Goal: Task Accomplishment & Management: Use online tool/utility

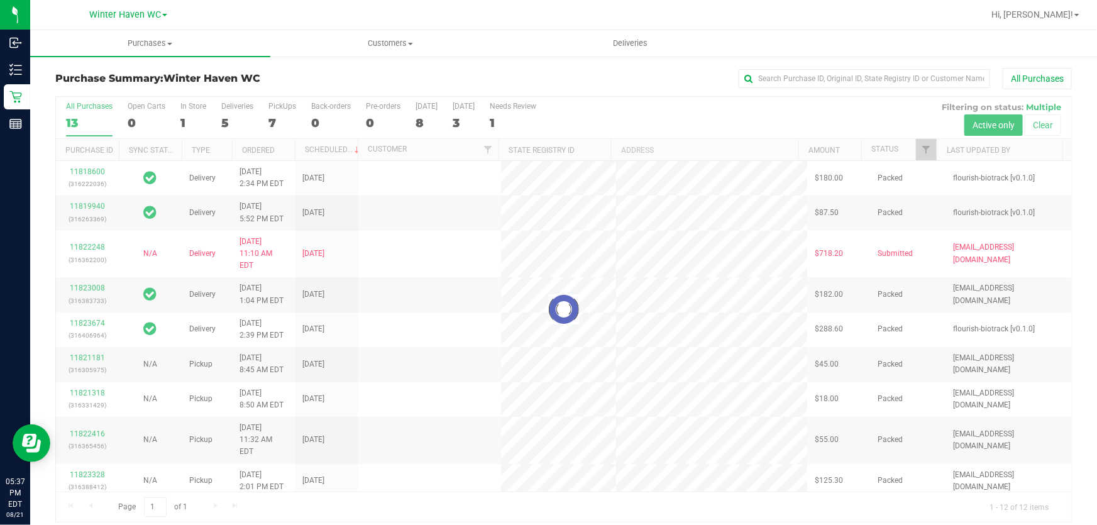
scroll to position [9, 0]
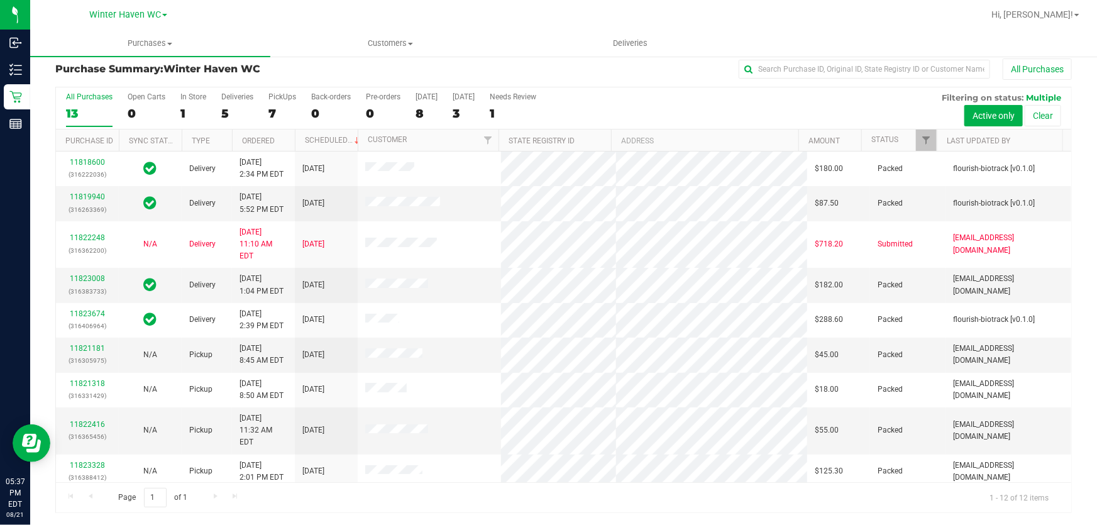
click at [43, 148] on div "Purchase Summary: [GEOGRAPHIC_DATA] All Purchases All Purchases 13 Open Carts 0…" at bounding box center [563, 286] width 1067 height 480
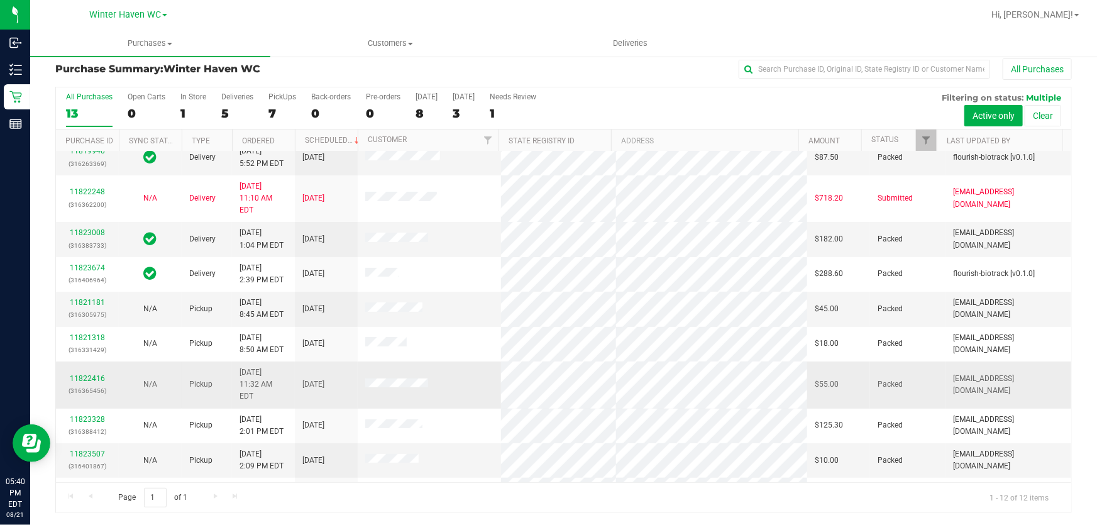
scroll to position [85, 0]
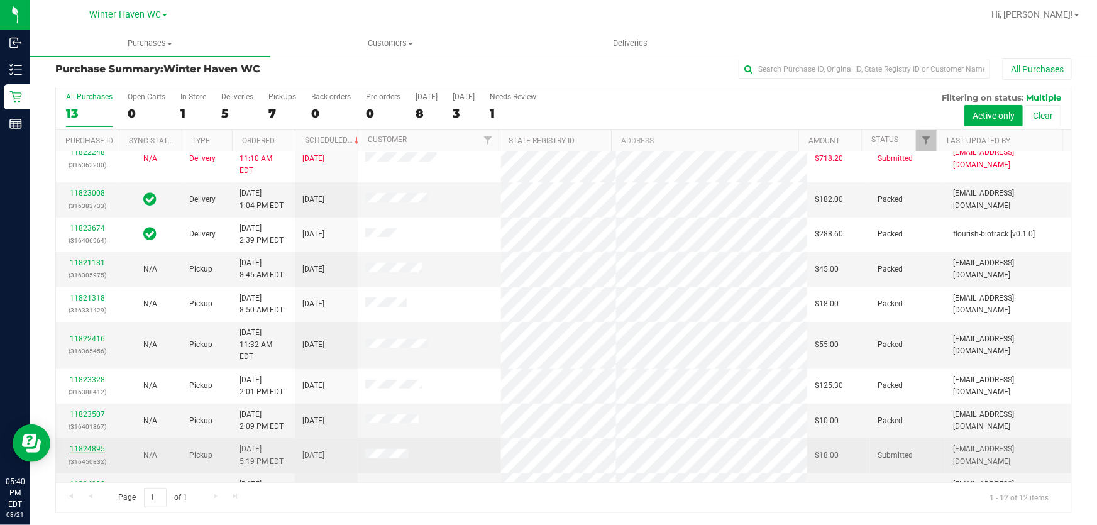
click at [83, 444] on link "11824895" at bounding box center [87, 448] width 35 height 9
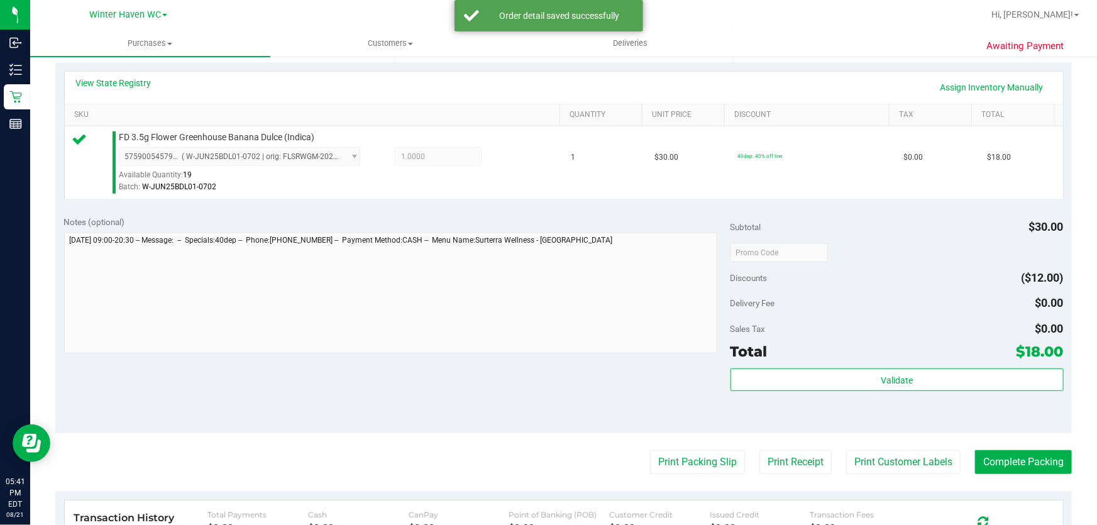
scroll to position [295, 0]
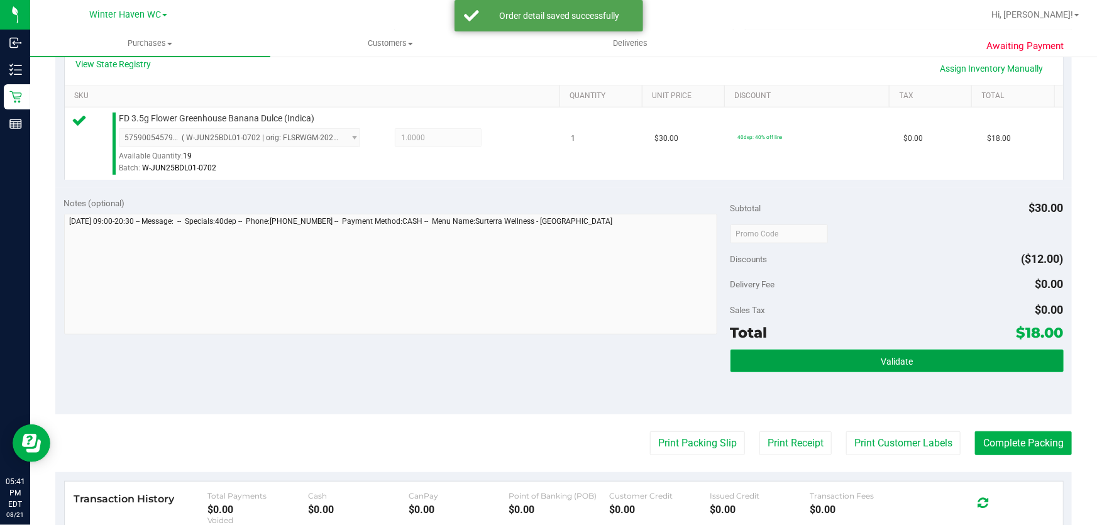
click at [884, 352] on button "Validate" at bounding box center [896, 361] width 333 height 23
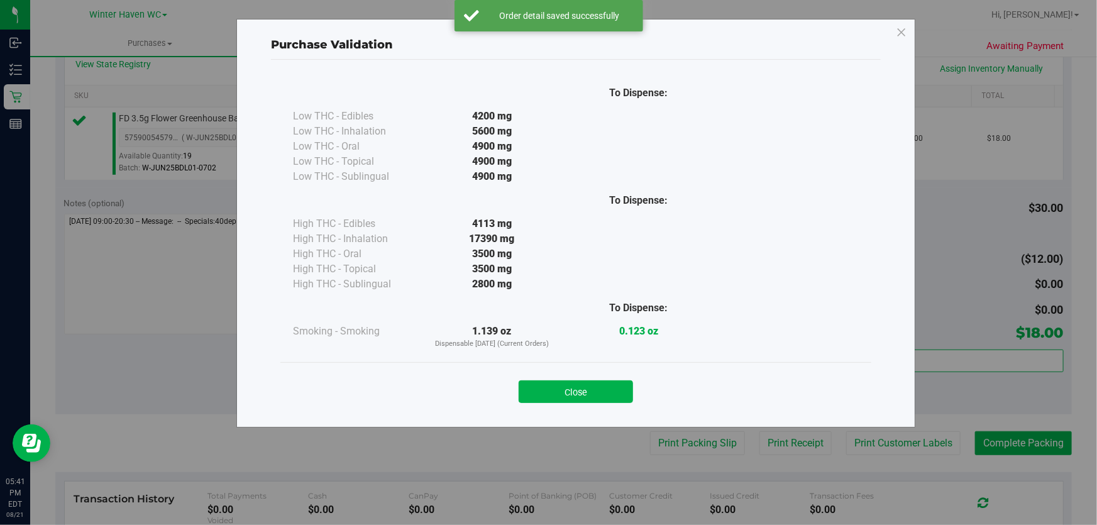
click at [610, 392] on button "Close" at bounding box center [576, 391] width 114 height 23
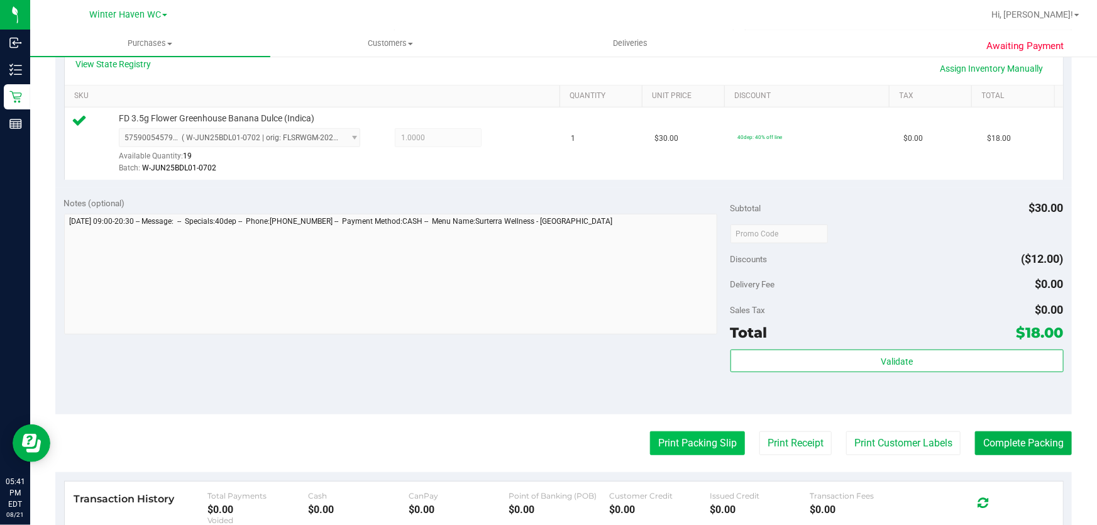
click at [710, 453] on button "Print Packing Slip" at bounding box center [697, 443] width 95 height 24
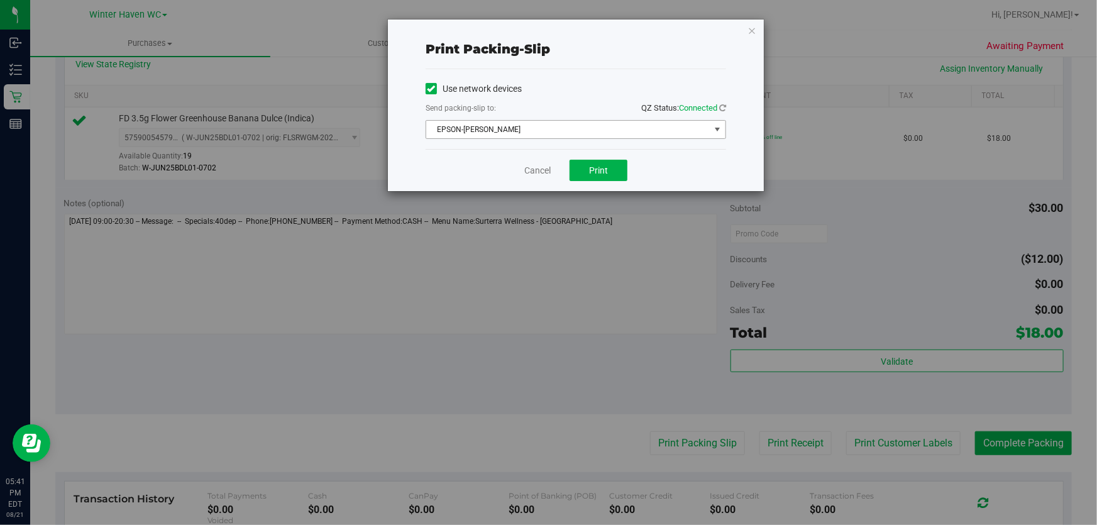
click at [598, 131] on span "EPSON-[PERSON_NAME]" at bounding box center [567, 130] width 283 height 18
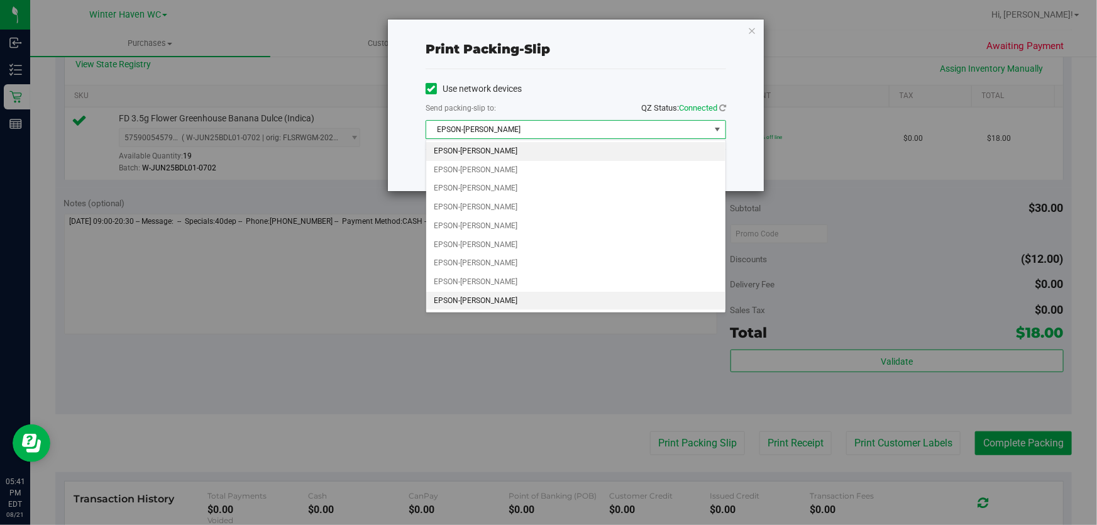
click at [502, 295] on li "EPSON-[PERSON_NAME]" at bounding box center [575, 301] width 299 height 19
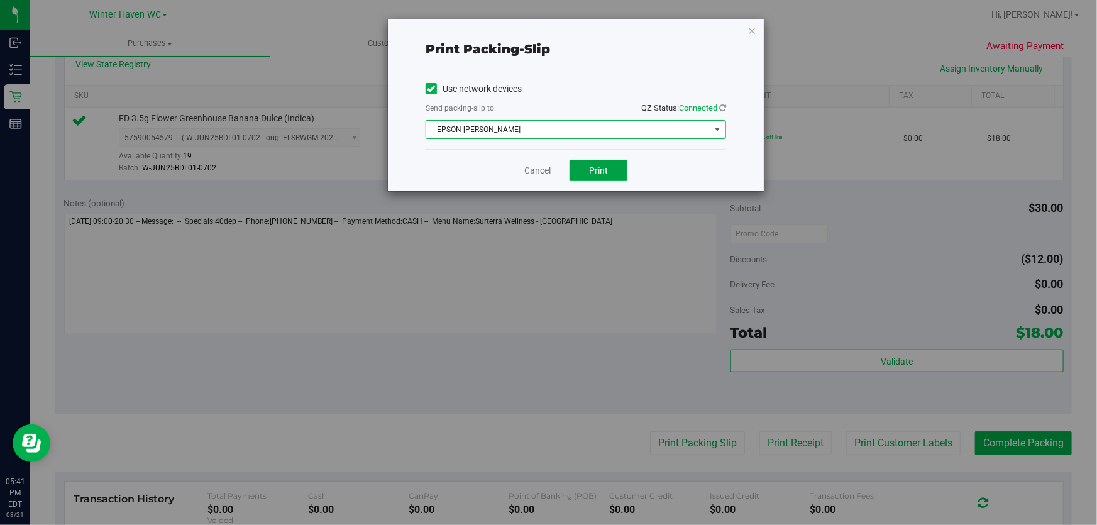
click at [581, 162] on button "Print" at bounding box center [599, 170] width 58 height 21
click at [531, 168] on link "Cancel" at bounding box center [537, 170] width 26 height 13
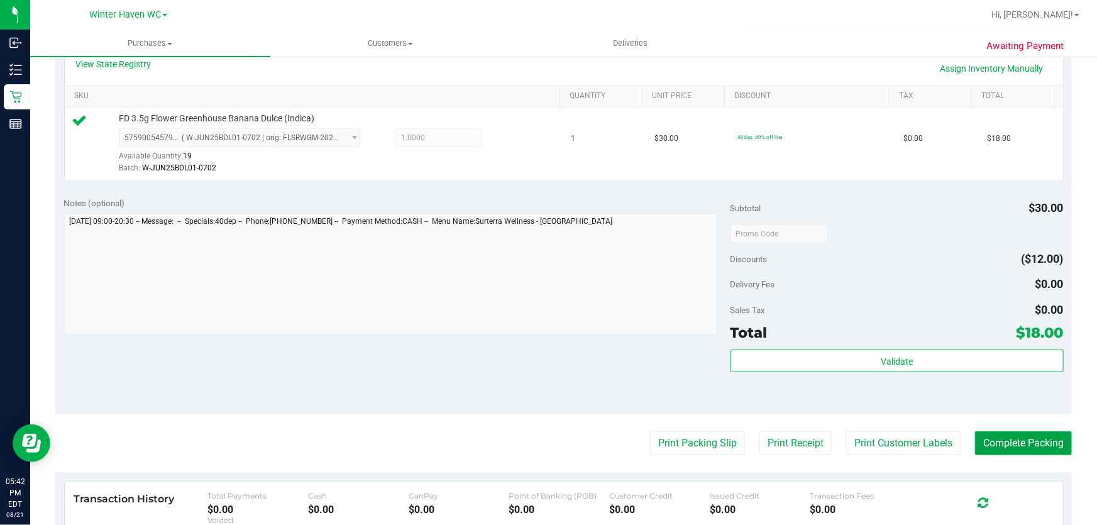
click at [1025, 451] on button "Complete Packing" at bounding box center [1023, 443] width 97 height 24
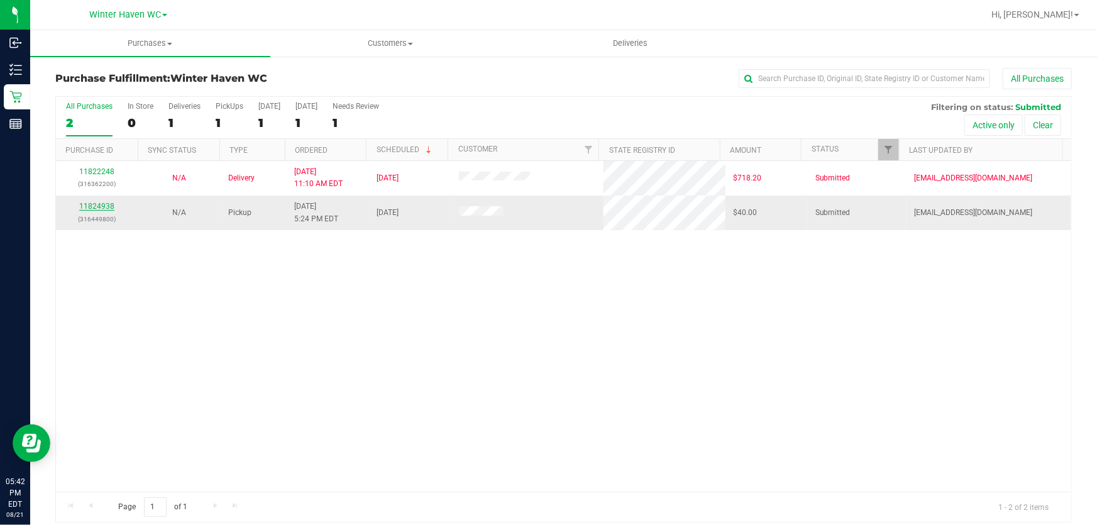
click at [101, 205] on link "11824938" at bounding box center [96, 206] width 35 height 9
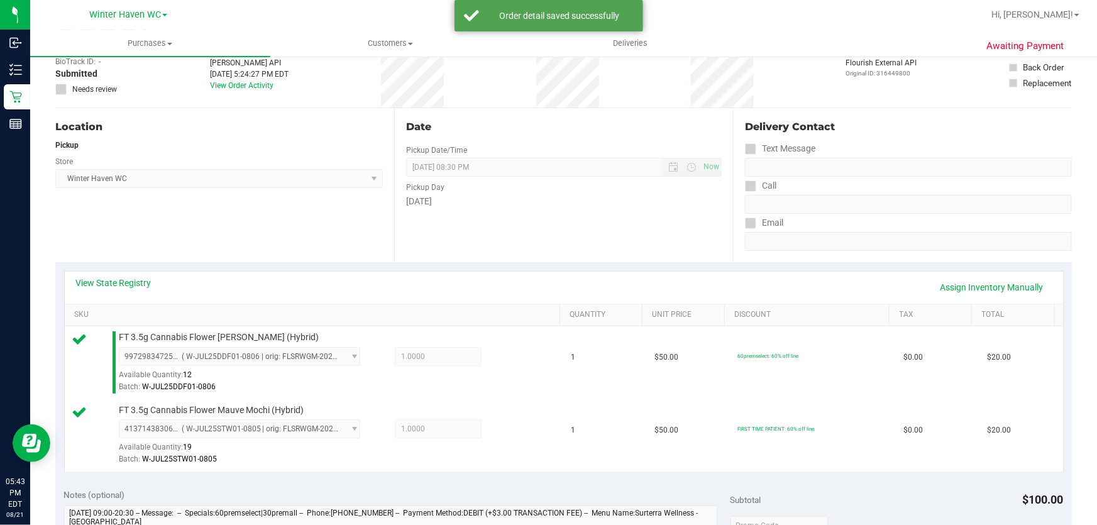
scroll to position [228, 0]
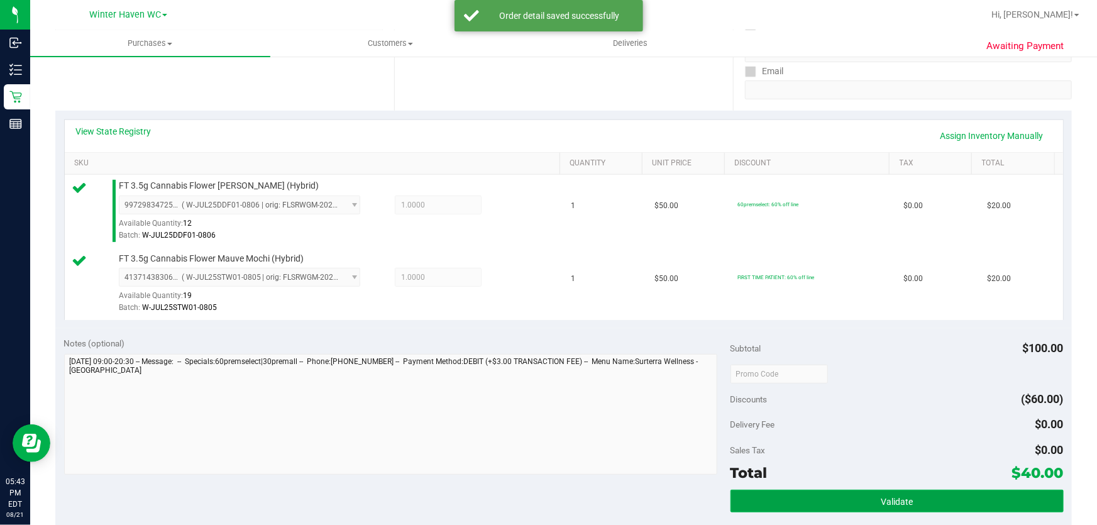
click at [888, 493] on button "Validate" at bounding box center [896, 501] width 333 height 23
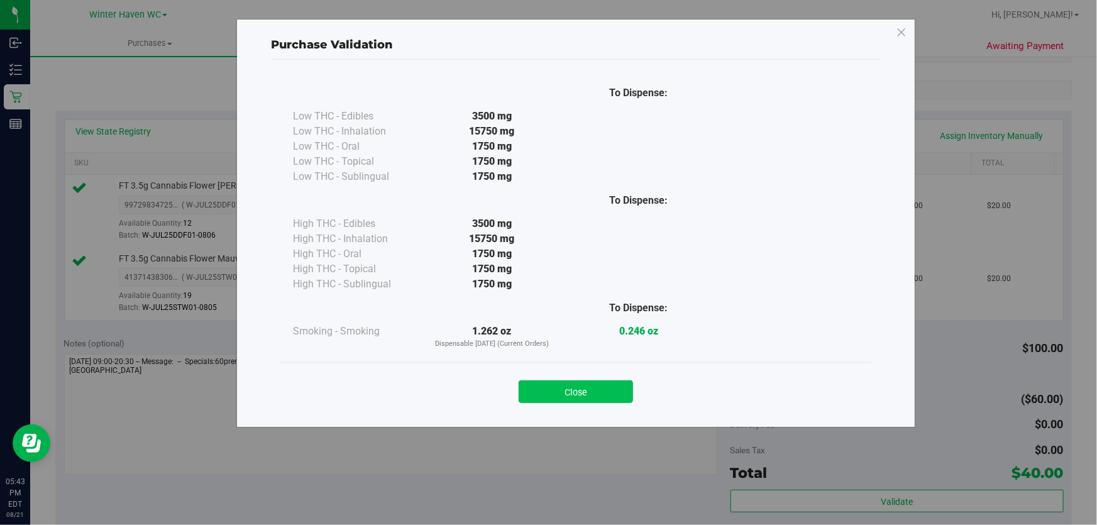
click at [601, 383] on button "Close" at bounding box center [576, 391] width 114 height 23
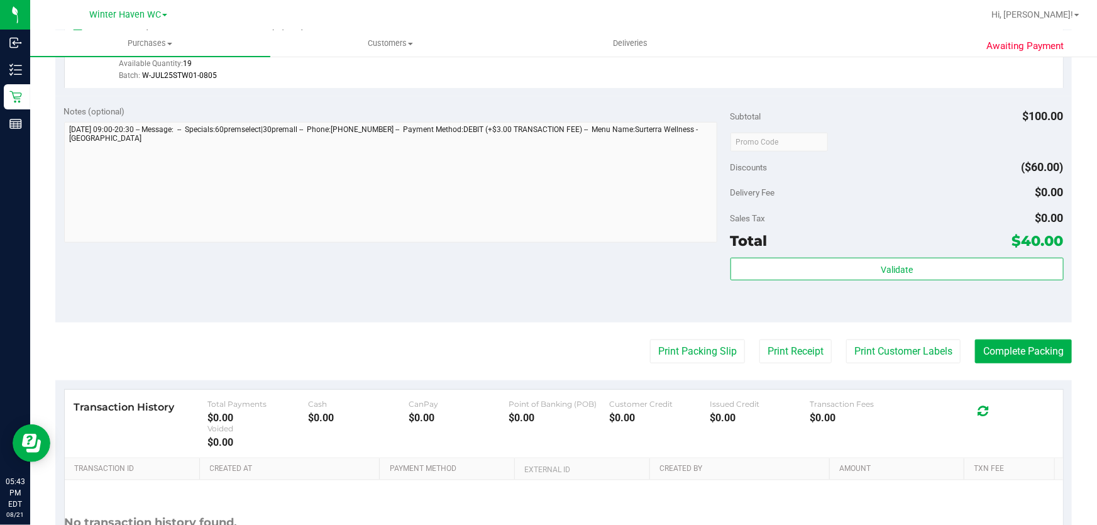
scroll to position [514, 0]
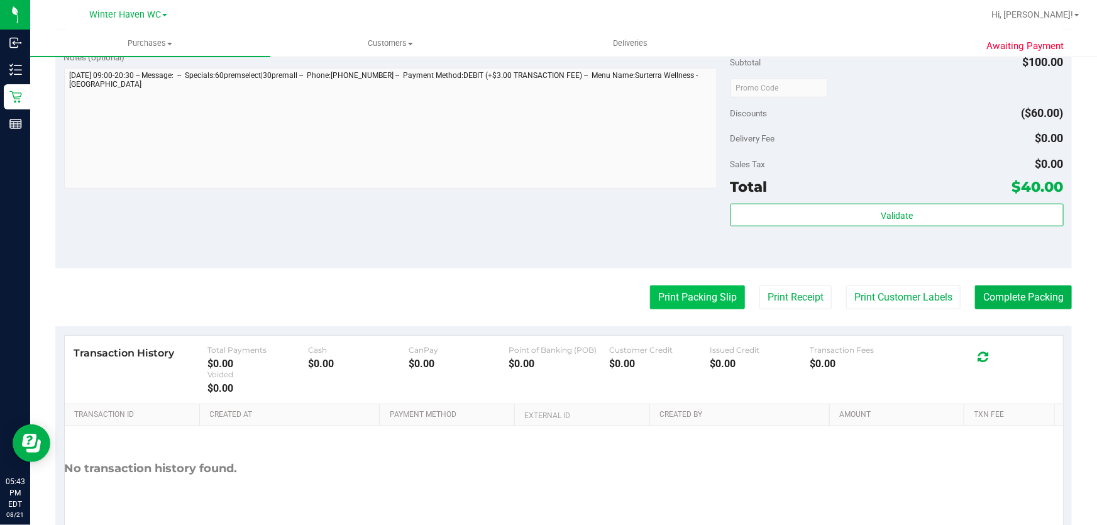
click at [685, 304] on button "Print Packing Slip" at bounding box center [697, 297] width 95 height 24
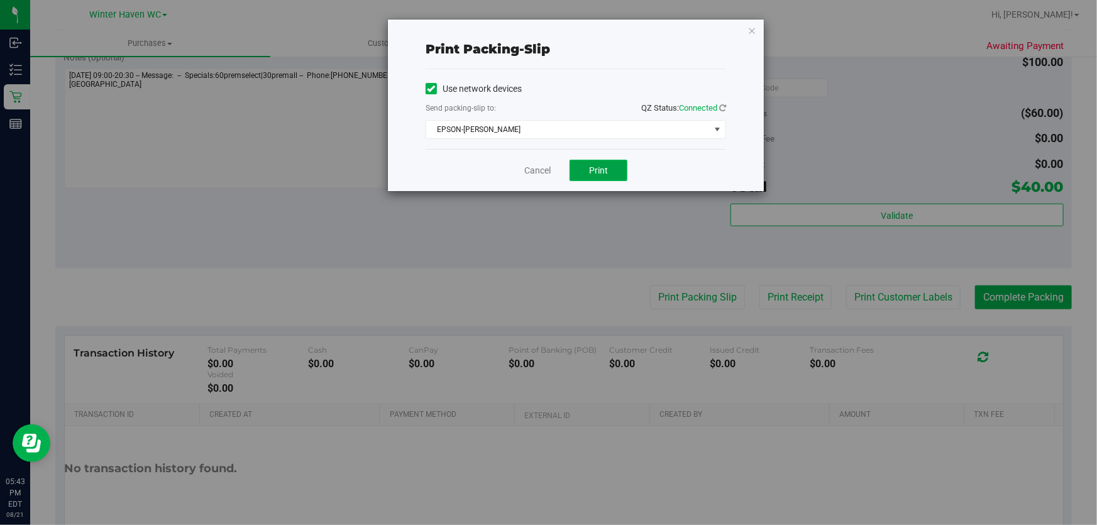
click at [604, 166] on span "Print" at bounding box center [598, 170] width 19 height 10
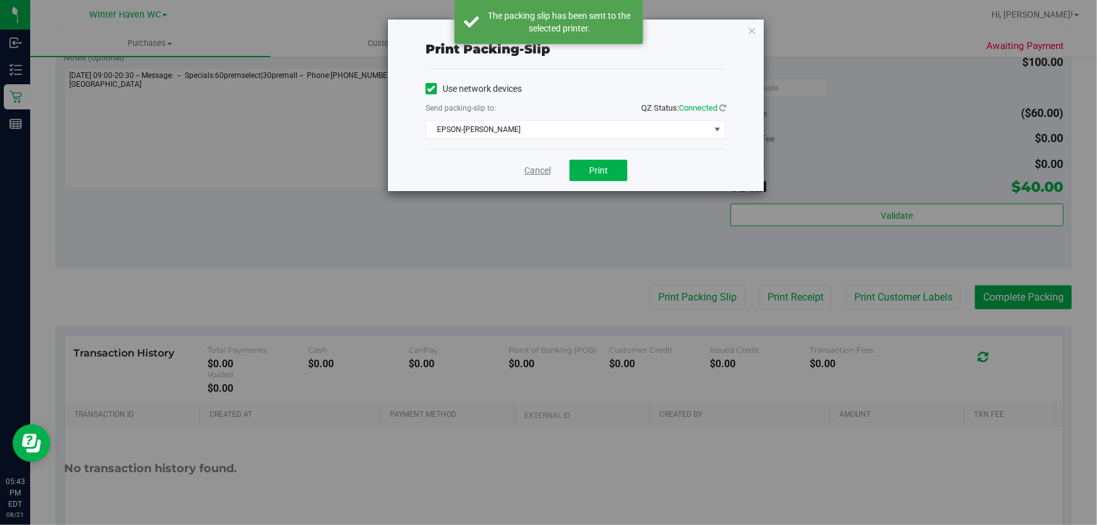
click at [532, 170] on link "Cancel" at bounding box center [537, 170] width 26 height 13
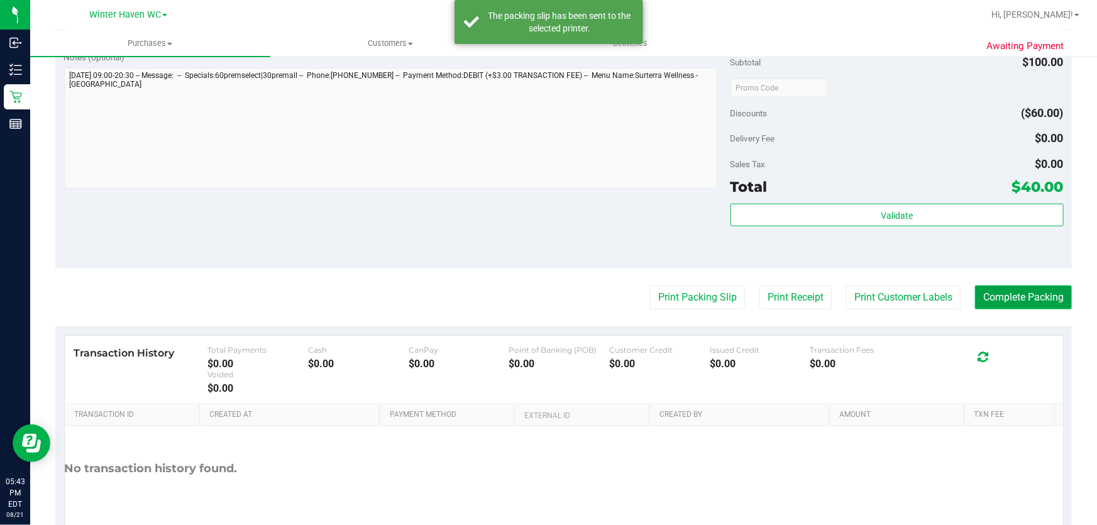
click at [993, 297] on button "Complete Packing" at bounding box center [1023, 297] width 97 height 24
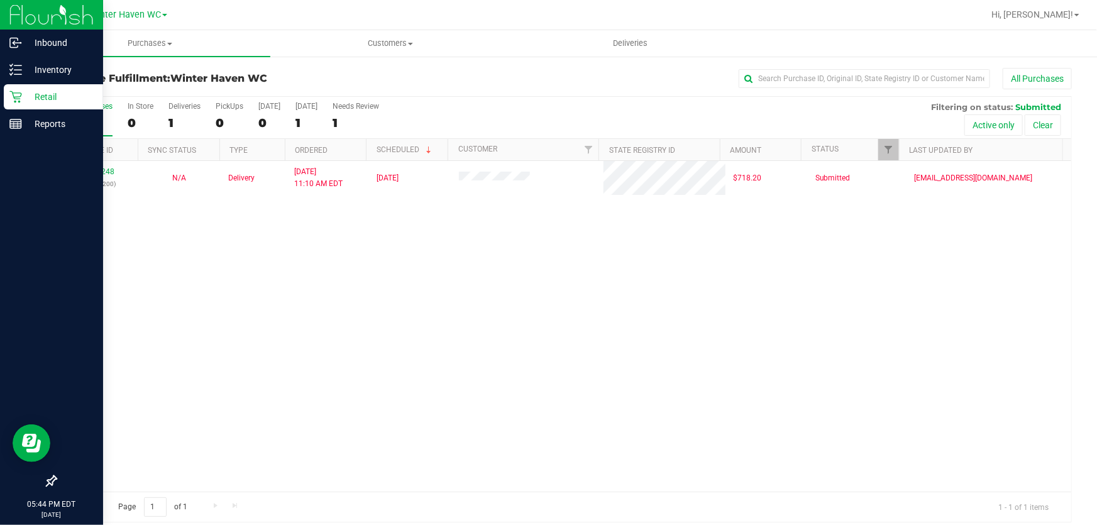
click at [19, 94] on icon at bounding box center [15, 97] width 13 height 13
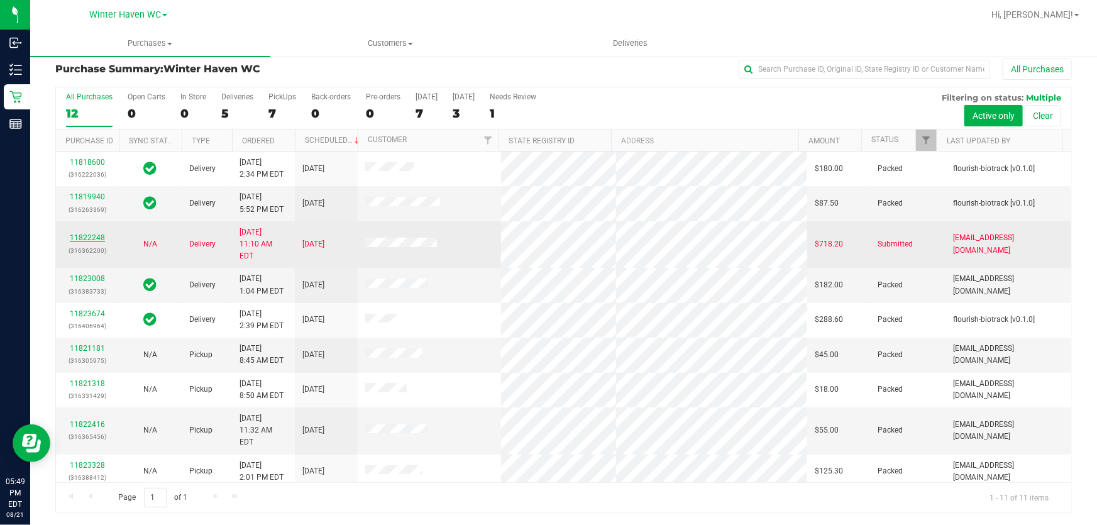
click at [96, 233] on link "11822248" at bounding box center [87, 237] width 35 height 9
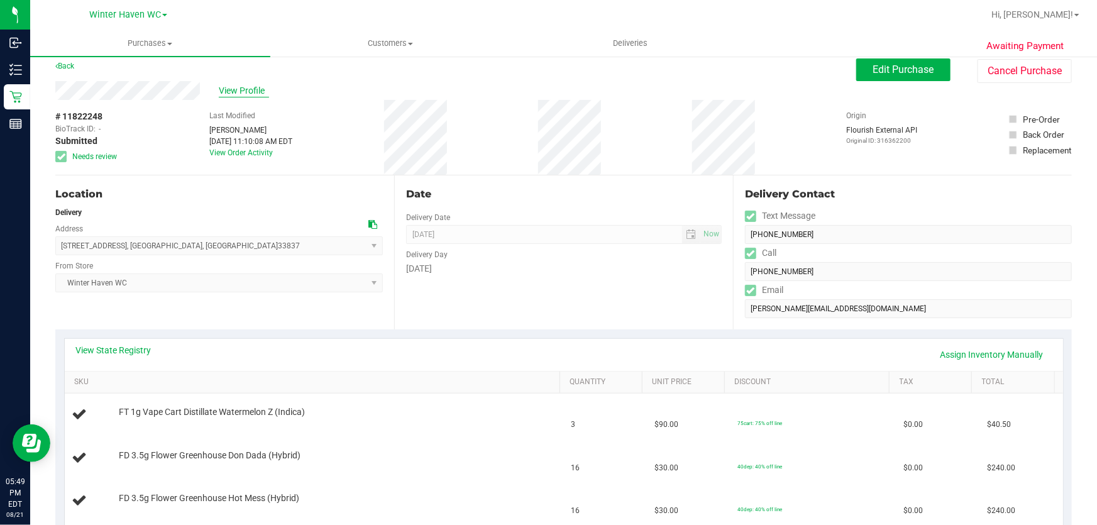
click at [261, 88] on span "View Profile" at bounding box center [244, 90] width 50 height 13
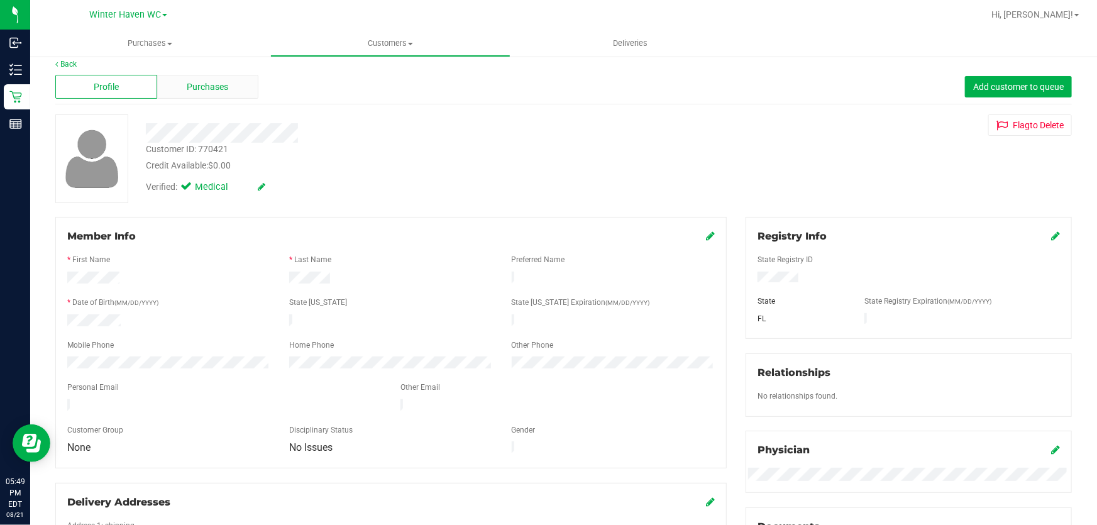
click at [198, 92] on span "Purchases" at bounding box center [207, 86] width 41 height 13
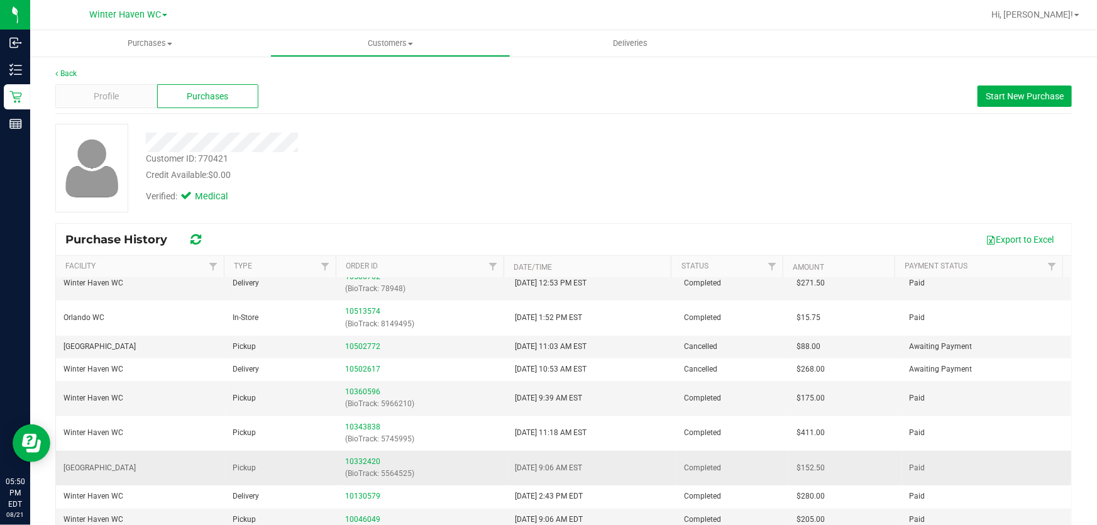
scroll to position [47, 0]
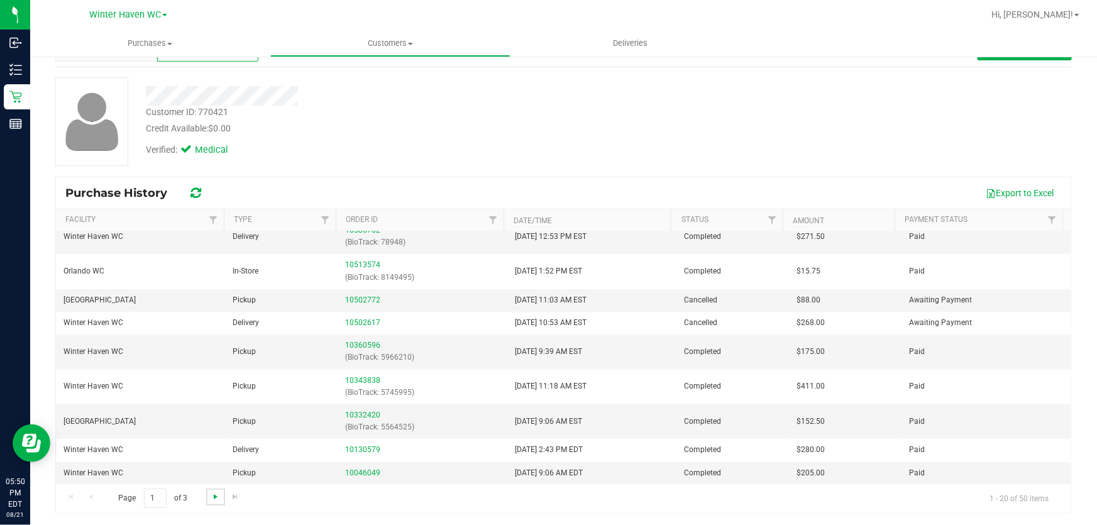
click at [215, 497] on span "Go to the next page" at bounding box center [216, 497] width 10 height 10
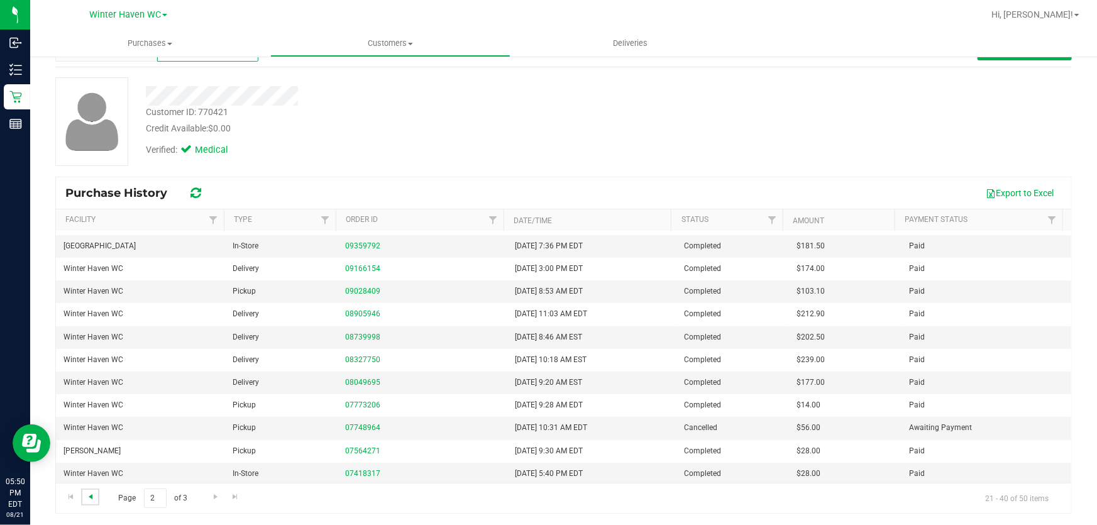
click at [90, 492] on span "Go to the previous page" at bounding box center [90, 497] width 10 height 10
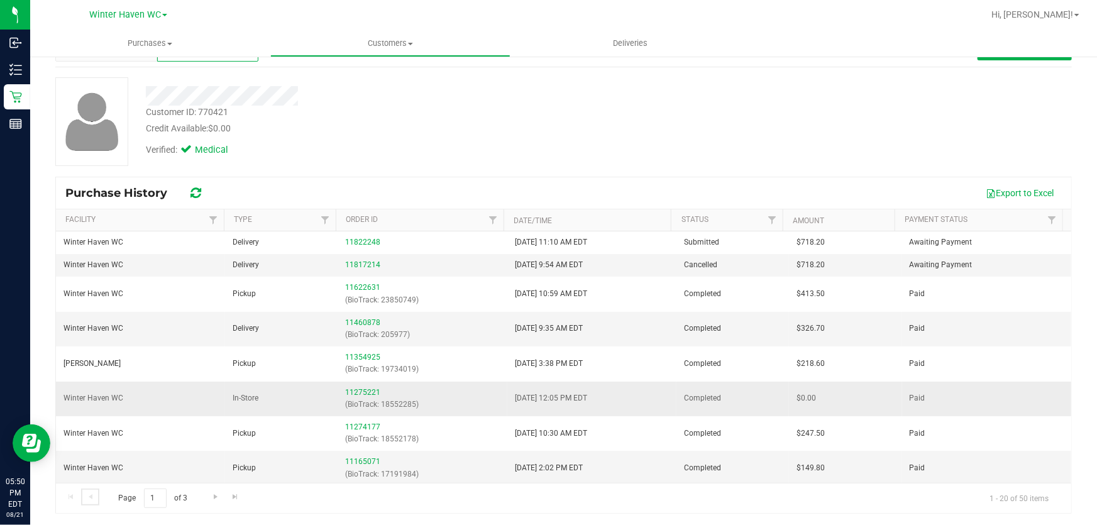
scroll to position [0, 0]
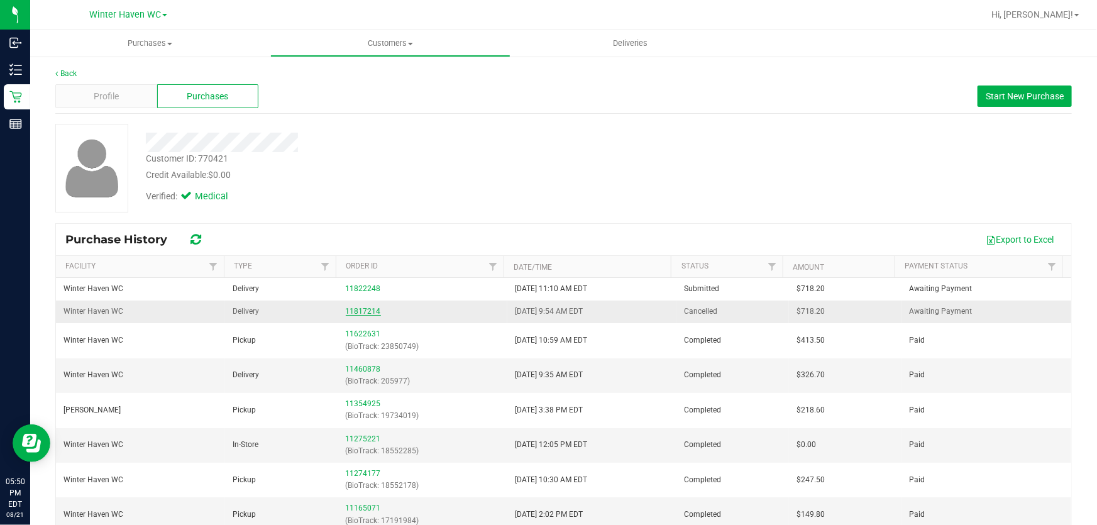
click at [353, 307] on link "11817214" at bounding box center [363, 311] width 35 height 9
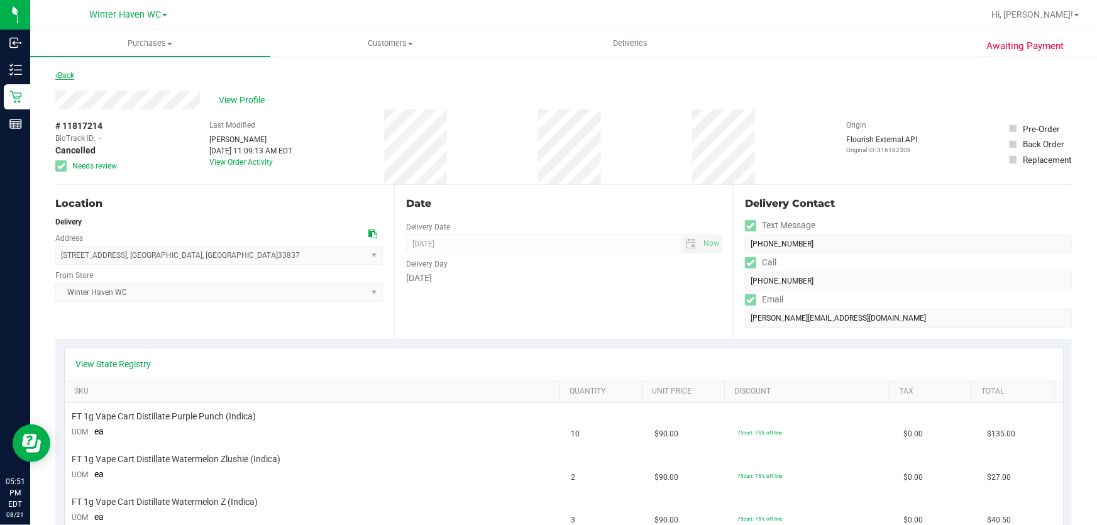
click at [68, 72] on link "Back" at bounding box center [64, 75] width 19 height 9
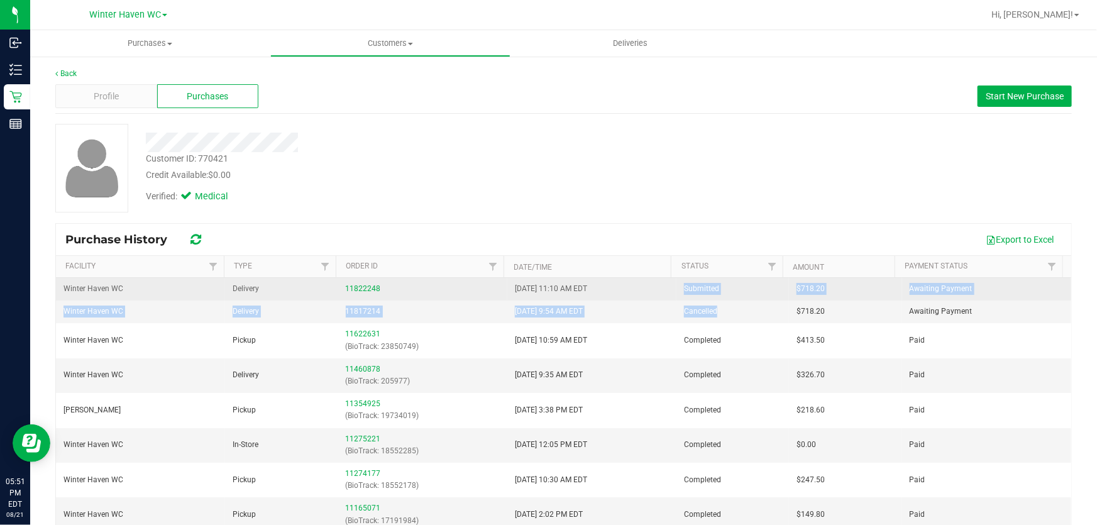
drag, startPoint x: 736, startPoint y: 316, endPoint x: 669, endPoint y: 288, distance: 72.1
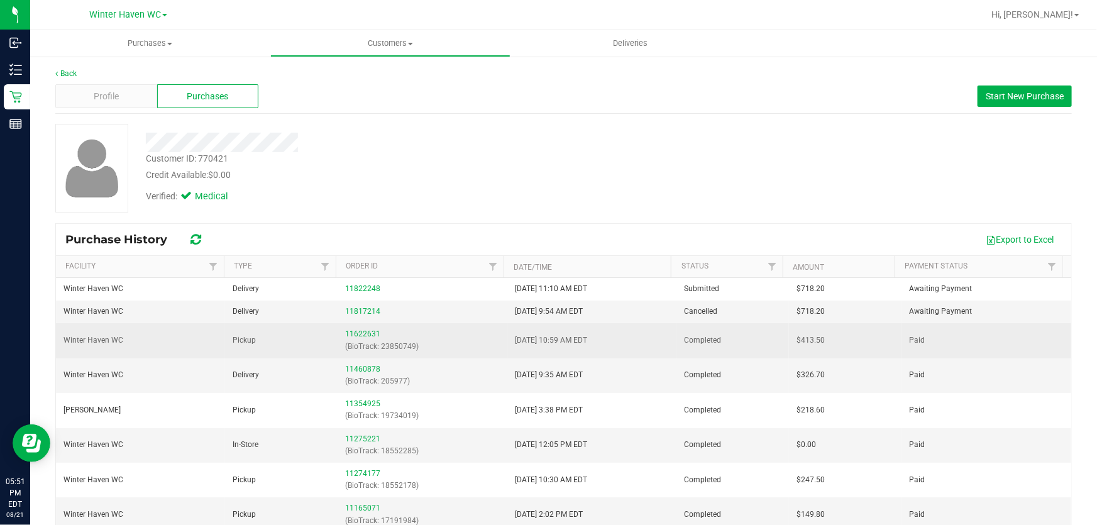
click at [620, 339] on td "[DATE] 10:59 AM EDT" at bounding box center [591, 340] width 169 height 35
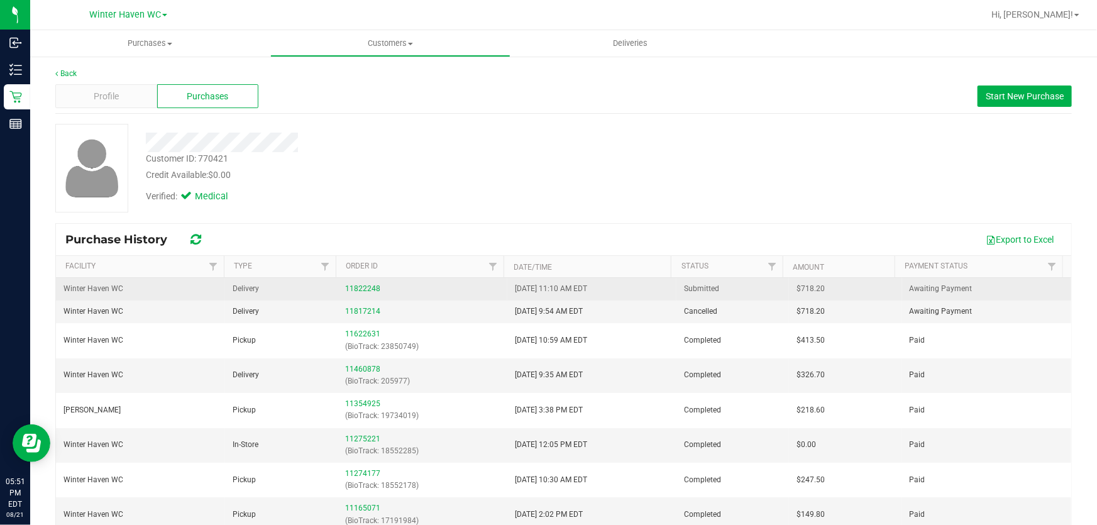
drag, startPoint x: 722, startPoint y: 310, endPoint x: 652, endPoint y: 280, distance: 76.4
click at [653, 289] on td "[DATE] 11:10 AM EDT" at bounding box center [591, 289] width 169 height 23
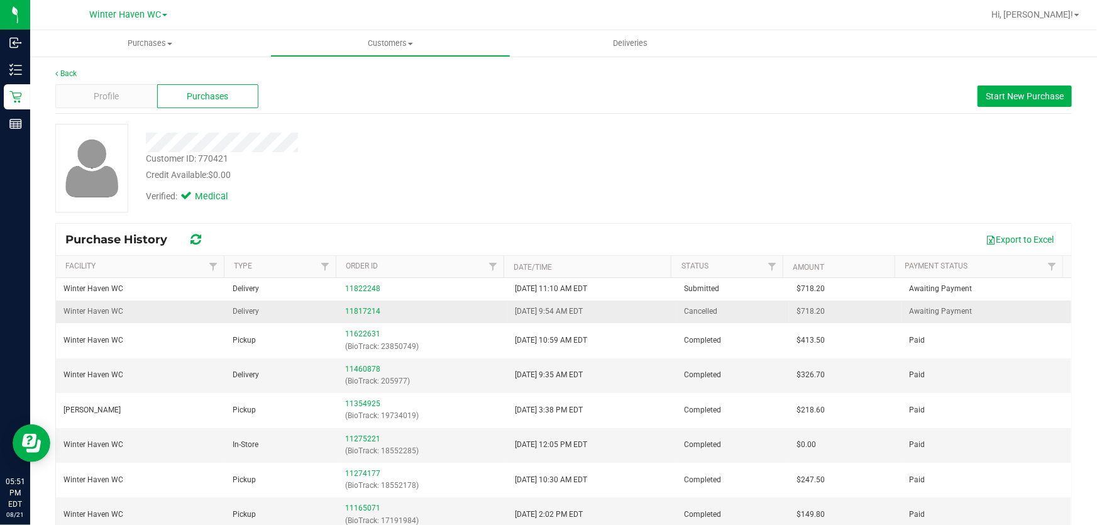
click at [656, 306] on td "[DATE] 9:54 AM EDT" at bounding box center [591, 311] width 169 height 23
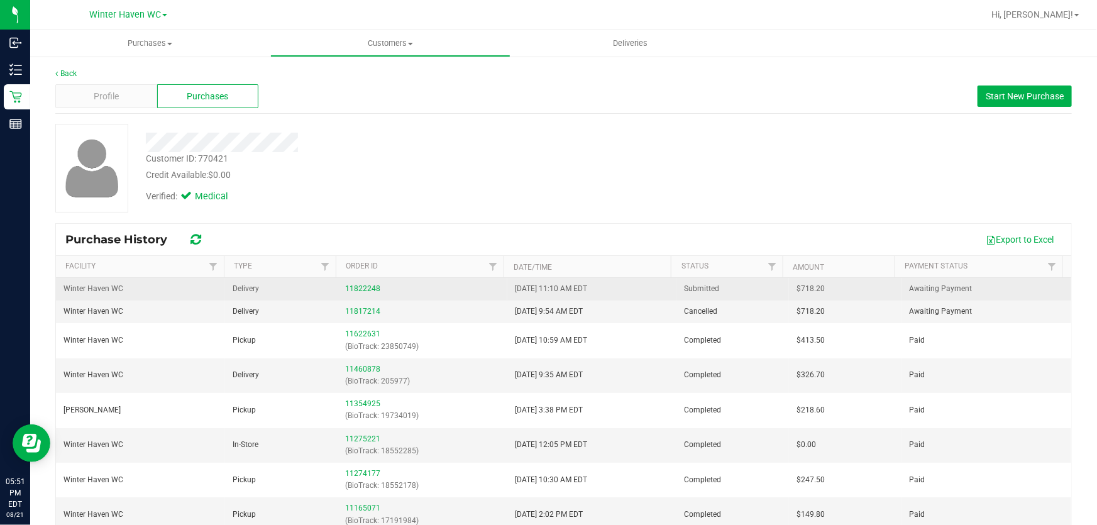
click at [656, 290] on td "[DATE] 11:10 AM EDT" at bounding box center [591, 289] width 169 height 23
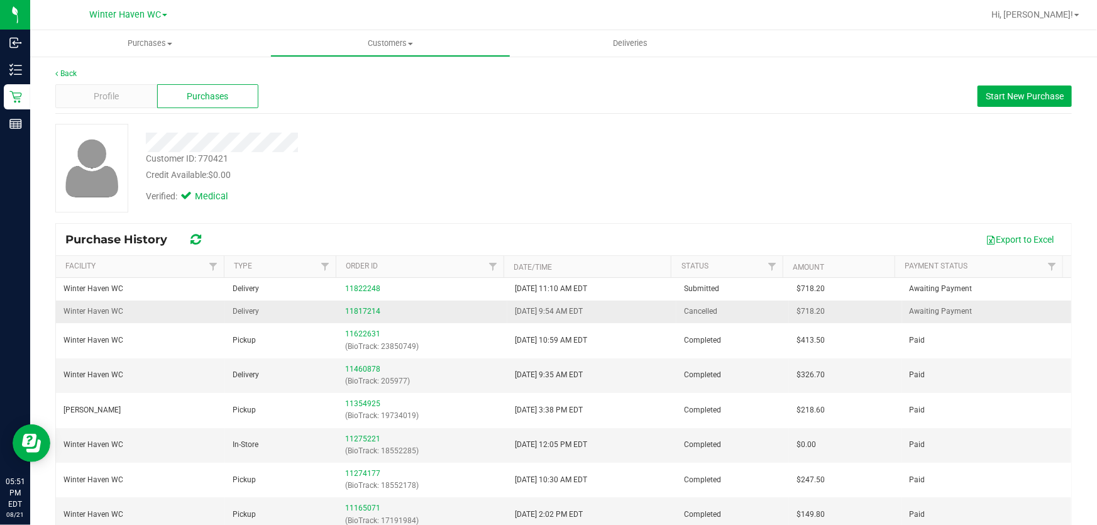
click at [661, 312] on td "[DATE] 9:54 AM EDT" at bounding box center [591, 311] width 169 height 23
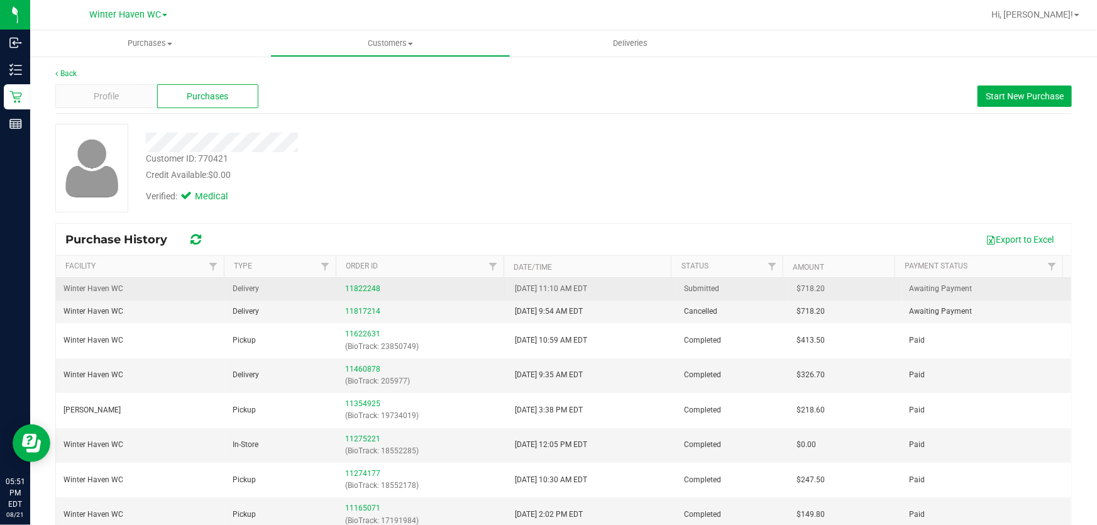
click at [659, 289] on td "[DATE] 11:10 AM EDT" at bounding box center [591, 289] width 169 height 23
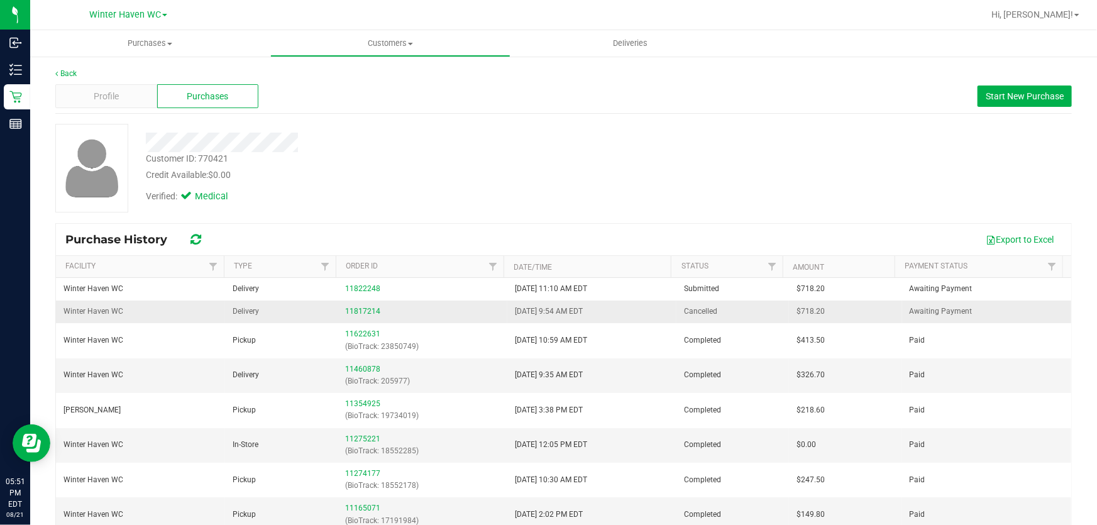
click at [659, 308] on td "[DATE] 9:54 AM EDT" at bounding box center [591, 311] width 169 height 23
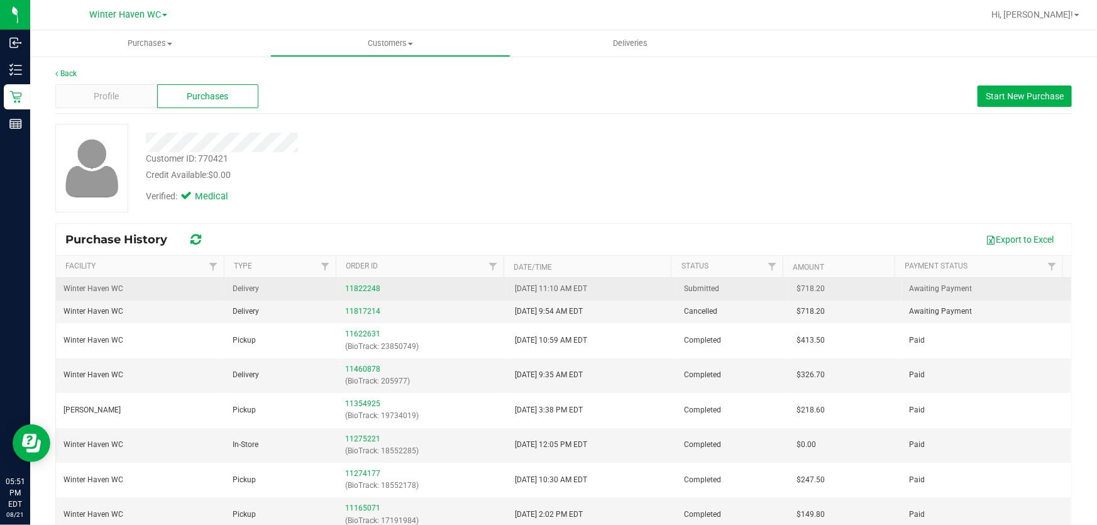
click at [659, 295] on td "[DATE] 11:10 AM EDT" at bounding box center [591, 289] width 169 height 23
drag, startPoint x: 379, startPoint y: 309, endPoint x: 332, endPoint y: 287, distance: 52.0
click at [332, 287] on td "Delivery" at bounding box center [281, 289] width 113 height 23
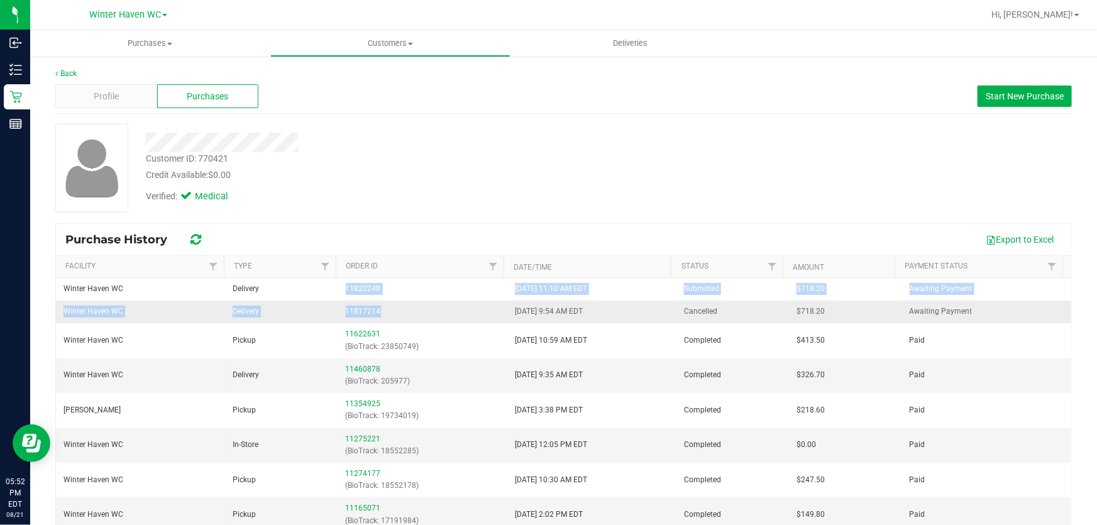
drag, startPoint x: 332, startPoint y: 287, endPoint x: 379, endPoint y: 310, distance: 52.3
click at [414, 304] on td "11817214" at bounding box center [422, 311] width 169 height 23
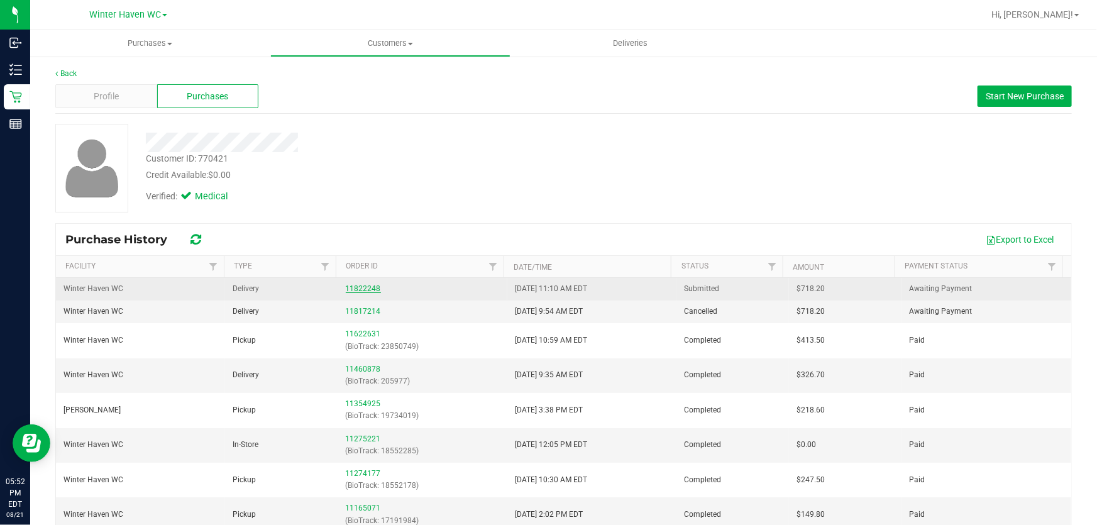
click at [358, 288] on link "11822248" at bounding box center [363, 288] width 35 height 9
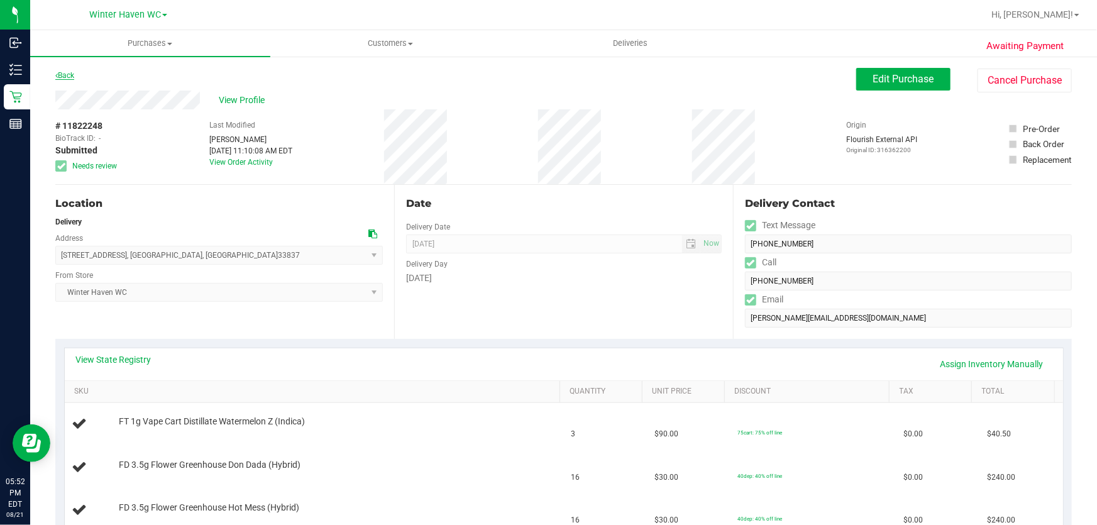
click at [71, 72] on link "Back" at bounding box center [64, 75] width 19 height 9
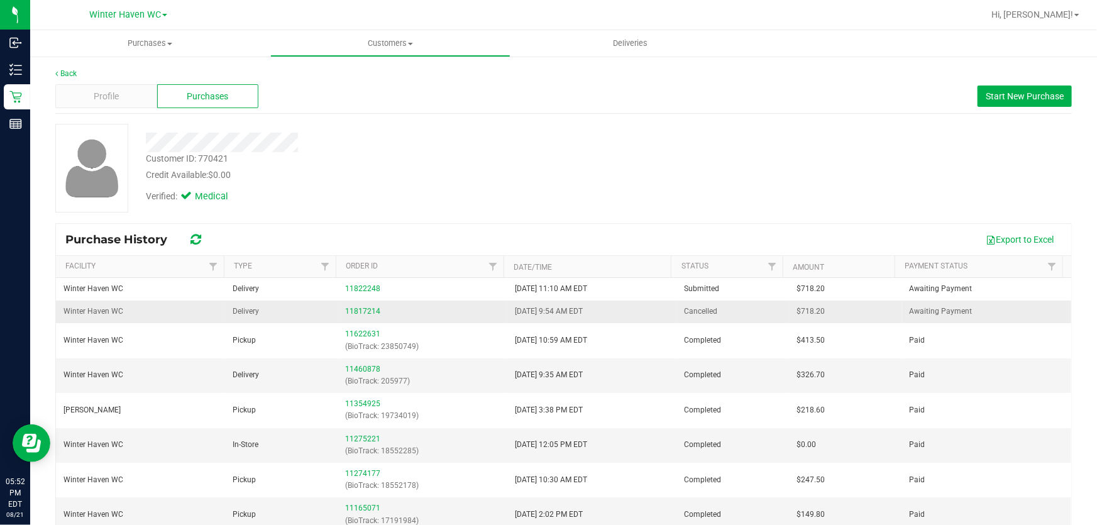
click at [409, 304] on td "11817214" at bounding box center [422, 311] width 169 height 23
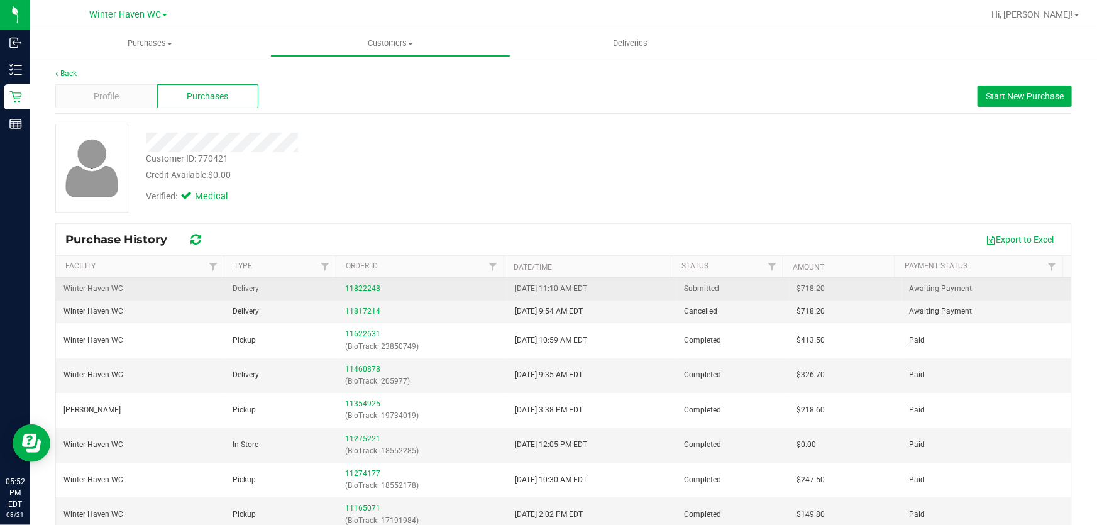
click at [419, 287] on div "11822248" at bounding box center [423, 289] width 154 height 12
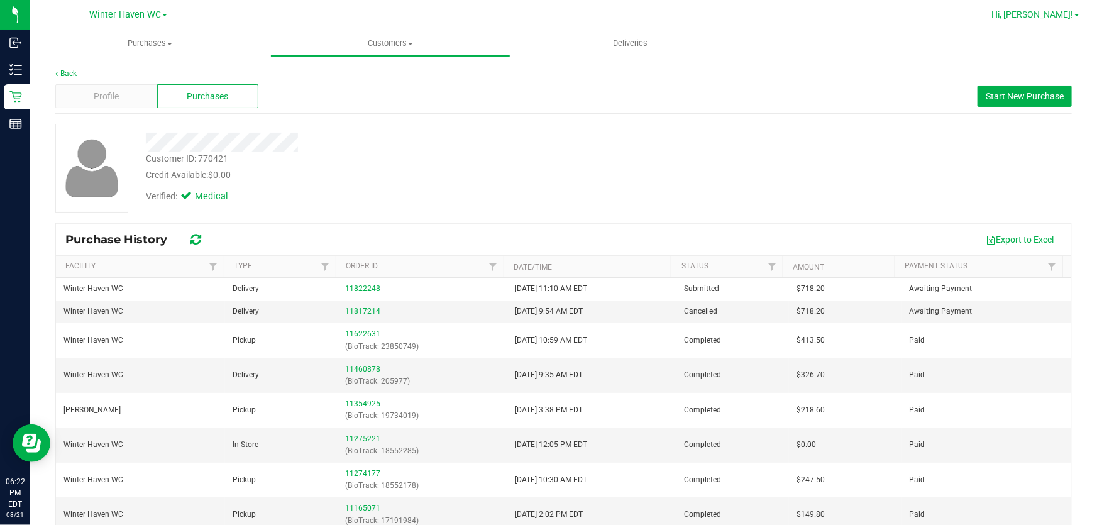
click at [1059, 15] on span "Hi, [PERSON_NAME]!" at bounding box center [1032, 14] width 82 height 10
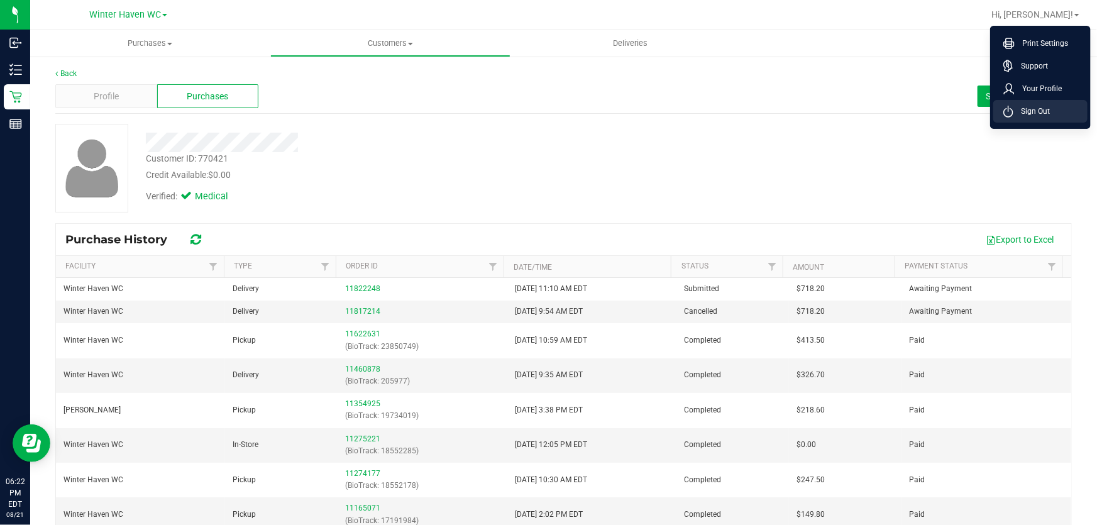
click at [1051, 112] on li "Sign Out" at bounding box center [1040, 111] width 94 height 23
